Goal: Navigation & Orientation: Find specific page/section

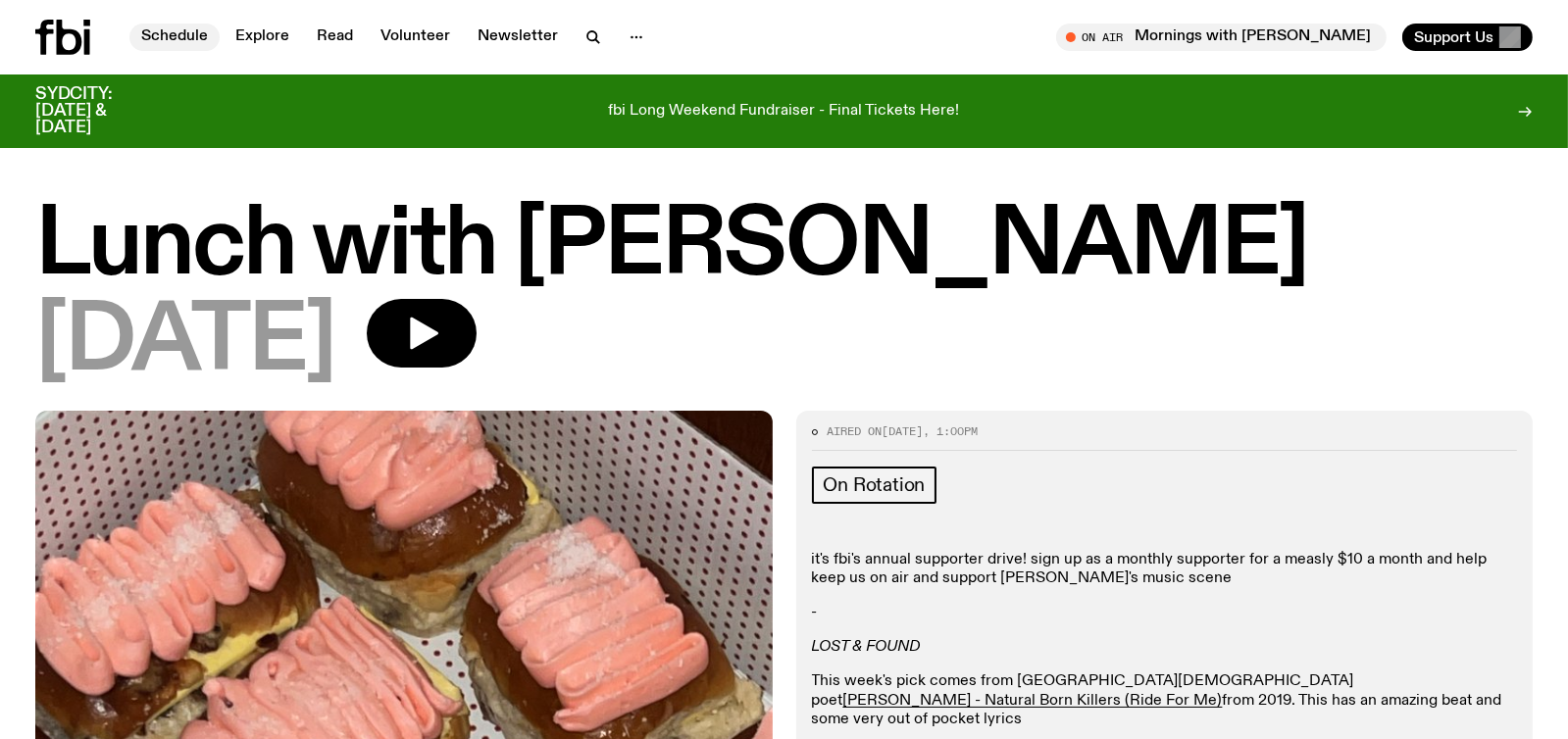
click at [167, 34] on link "Schedule" at bounding box center [174, 38] width 90 height 28
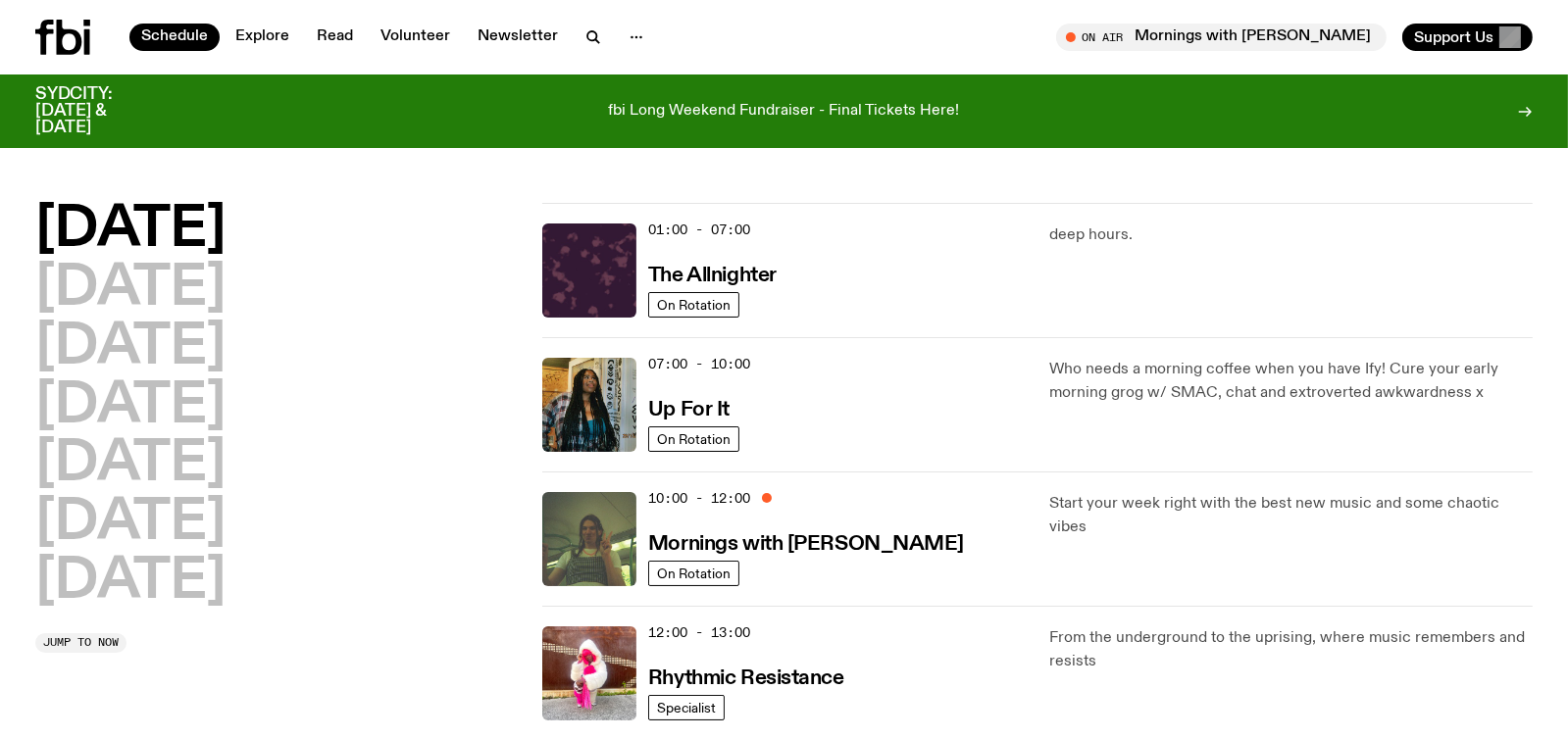
click at [741, 556] on div "10:00 - 12:00 Mornings with [PERSON_NAME]" at bounding box center [837, 539] width 377 height 94
click at [699, 558] on div "10:00 - 12:00 Mornings with [PERSON_NAME]" at bounding box center [837, 539] width 377 height 94
click at [701, 535] on h3 "Mornings with [PERSON_NAME]" at bounding box center [806, 545] width 316 height 21
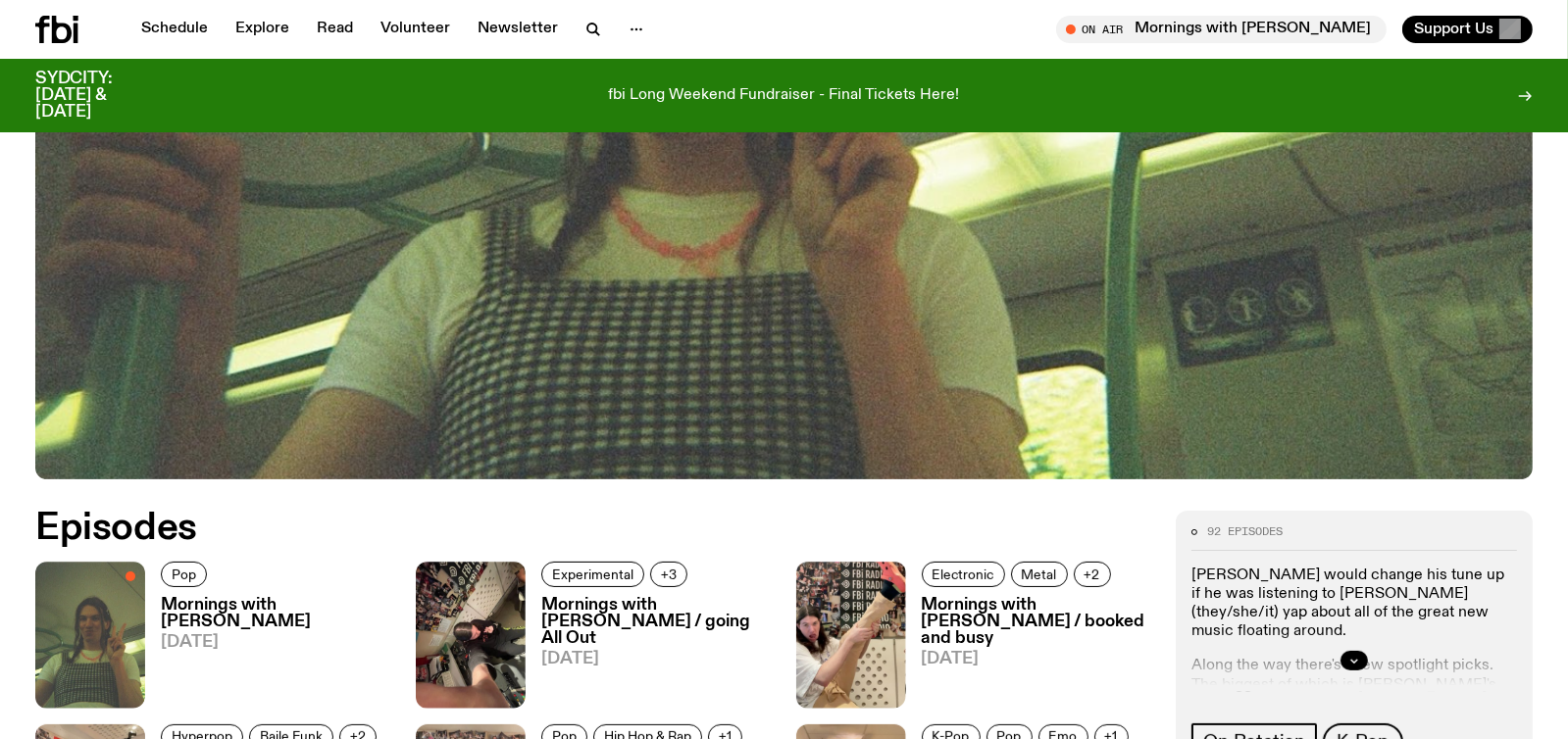
scroll to position [876, 0]
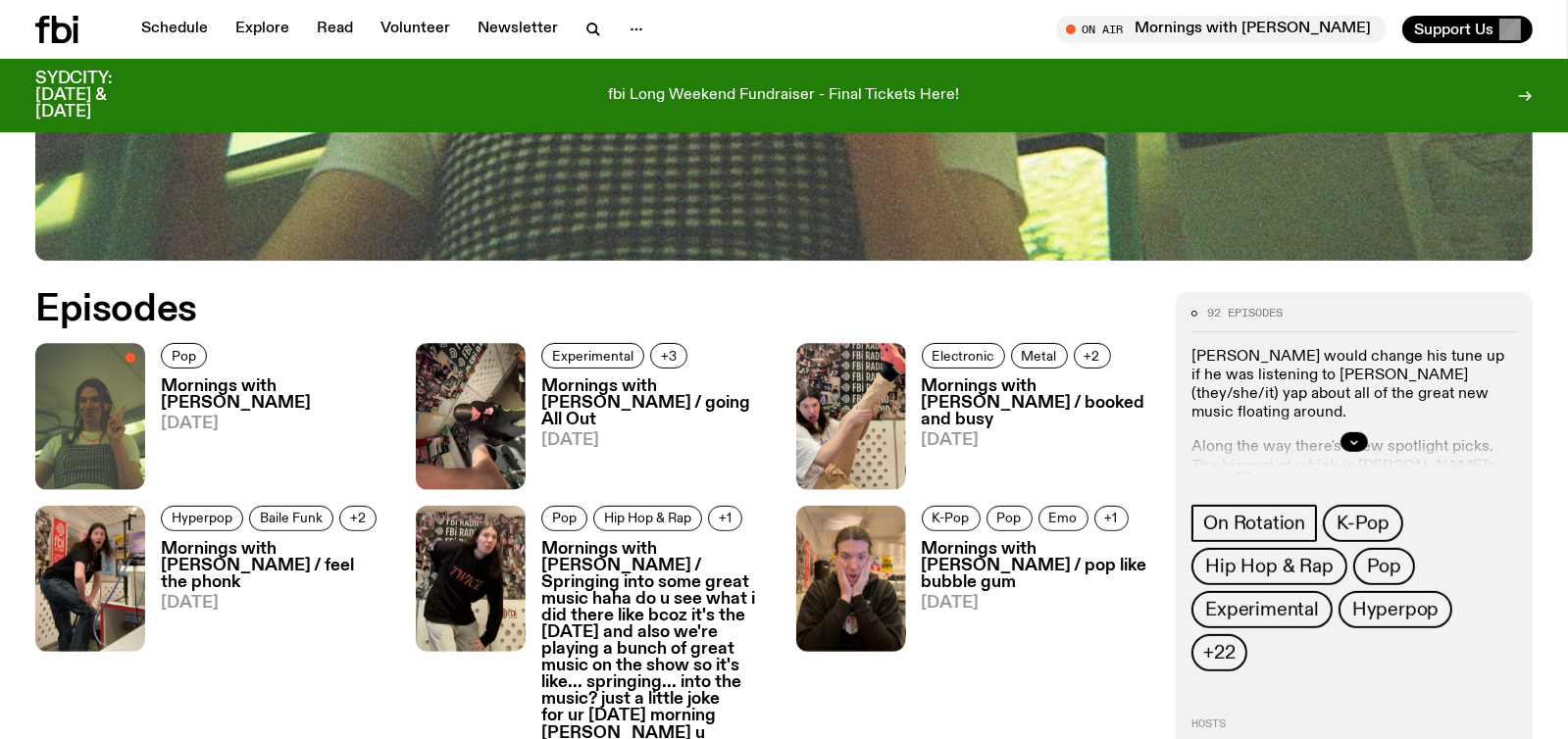
click at [205, 391] on h3 "Mornings with [PERSON_NAME]" at bounding box center [276, 395] width 231 height 34
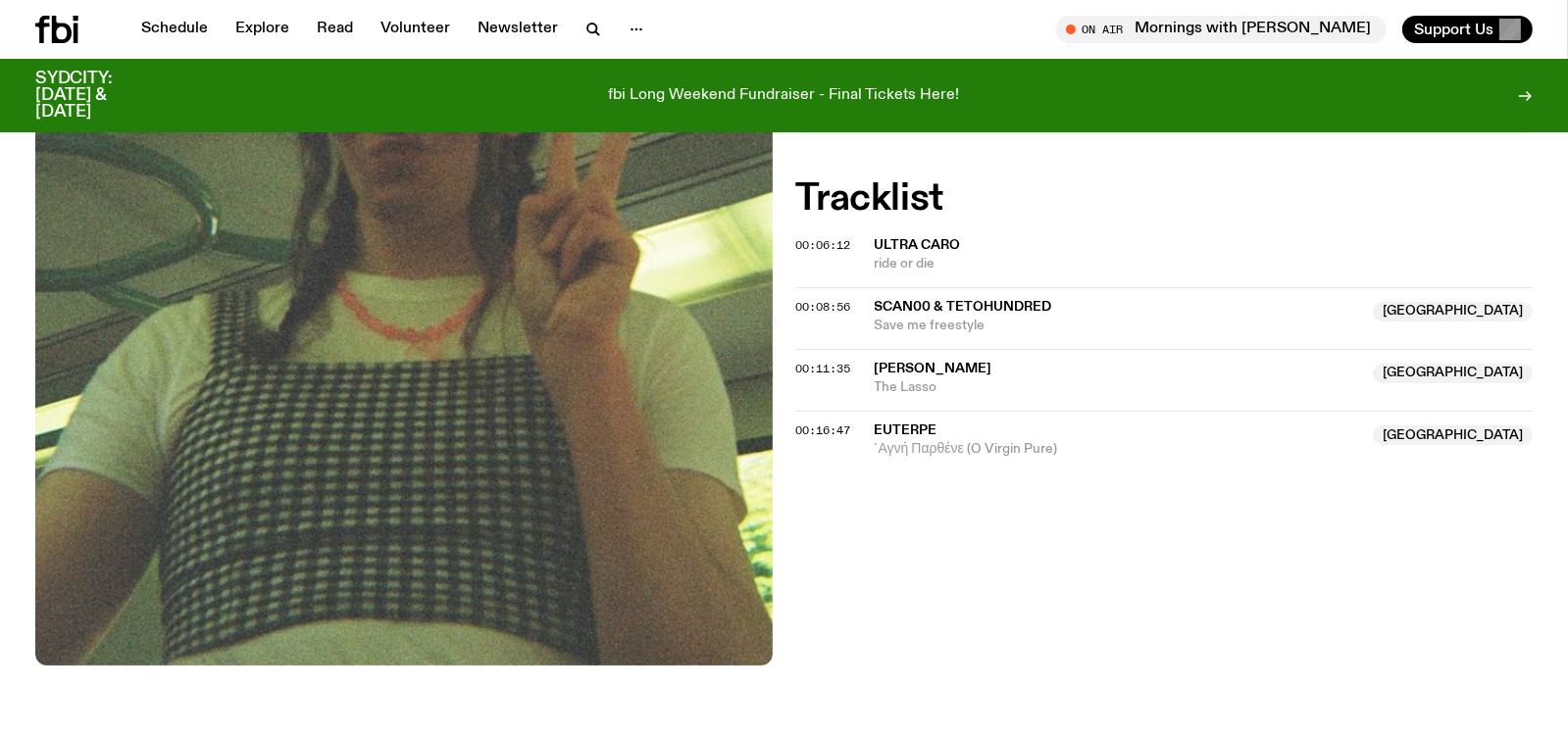
scroll to position [677, 0]
